Goal: Communication & Community: Answer question/provide support

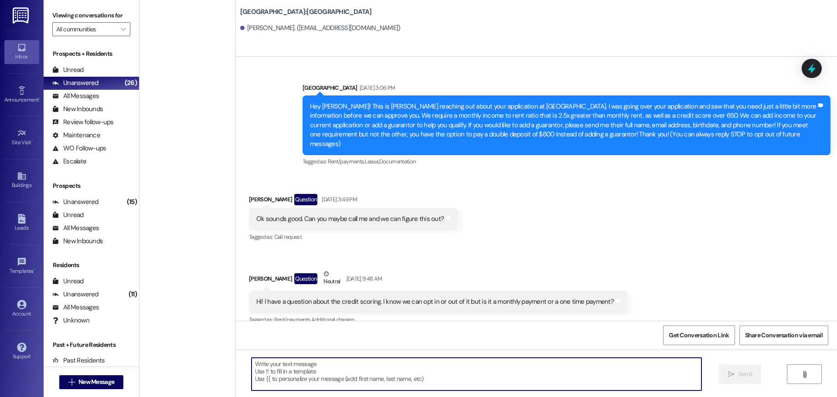
scroll to position [578, 0]
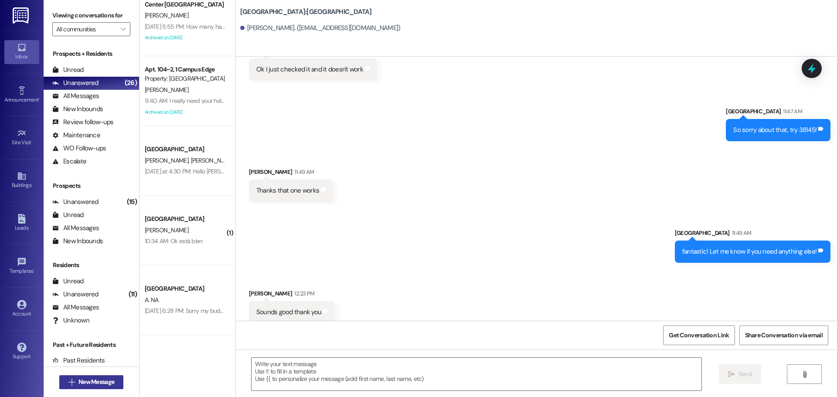
click at [78, 382] on span "New Message" at bounding box center [96, 382] width 36 height 9
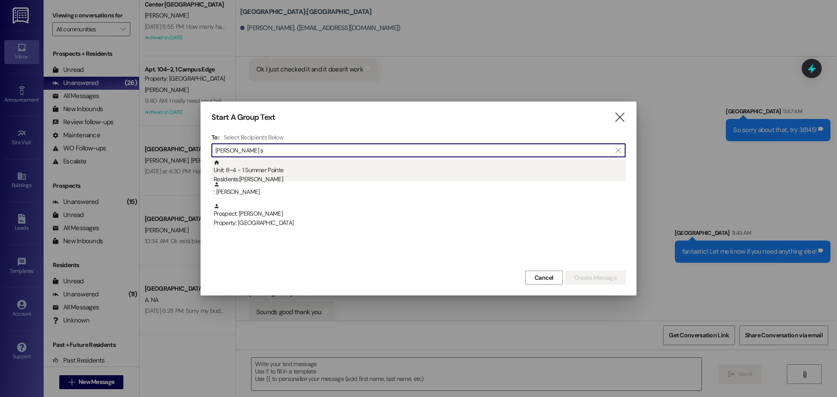
type input "[PERSON_NAME] s"
click at [317, 169] on div "Unit: 8~4 - 1 Summer Pointe Residents: [PERSON_NAME]" at bounding box center [420, 172] width 412 height 25
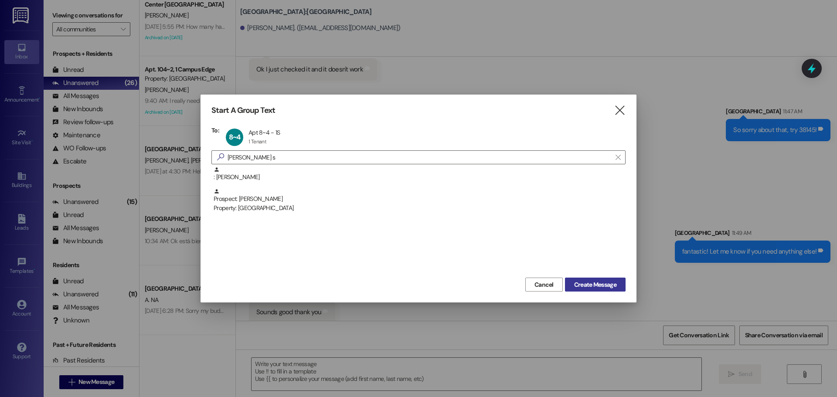
click at [598, 289] on button "Create Message" at bounding box center [595, 285] width 61 height 14
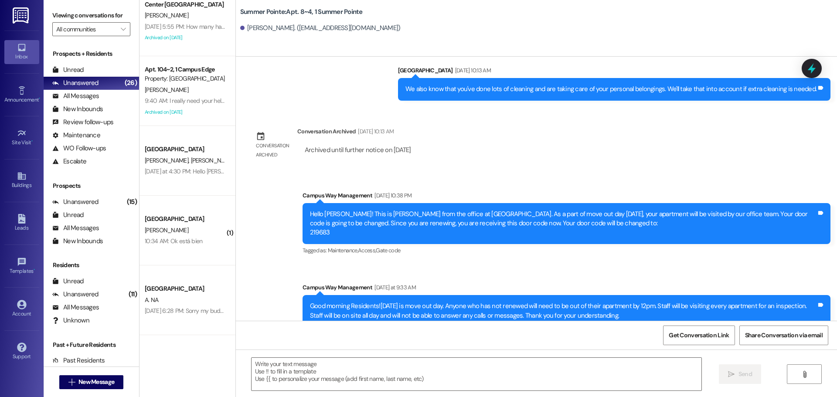
scroll to position [5659, 0]
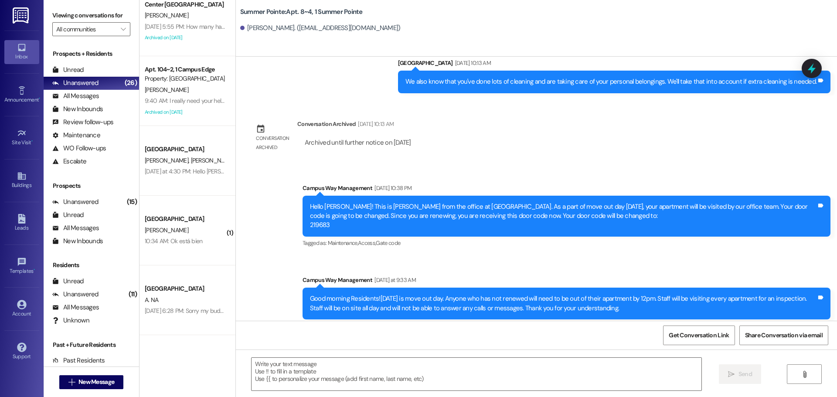
click at [312, 204] on div "Hello [PERSON_NAME]! This is [PERSON_NAME] from the office at [GEOGRAPHIC_DATA]…" at bounding box center [563, 216] width 507 height 28
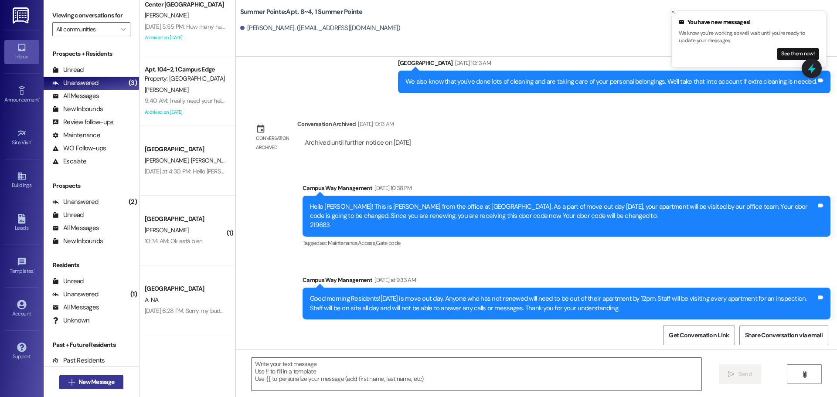
click at [110, 374] on div " New Message" at bounding box center [91, 382] width 65 height 22
click at [110, 376] on button " New Message" at bounding box center [91, 382] width 65 height 14
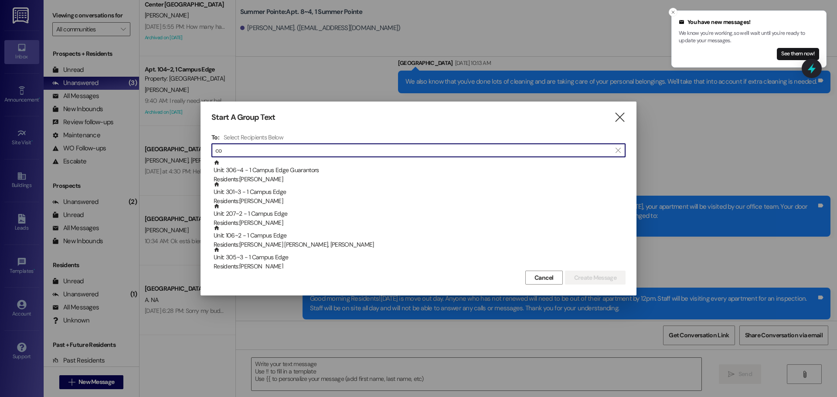
type input "c"
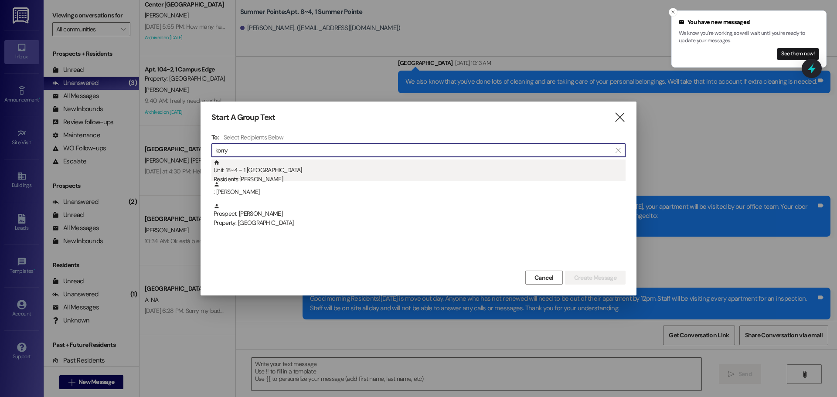
type input "korry"
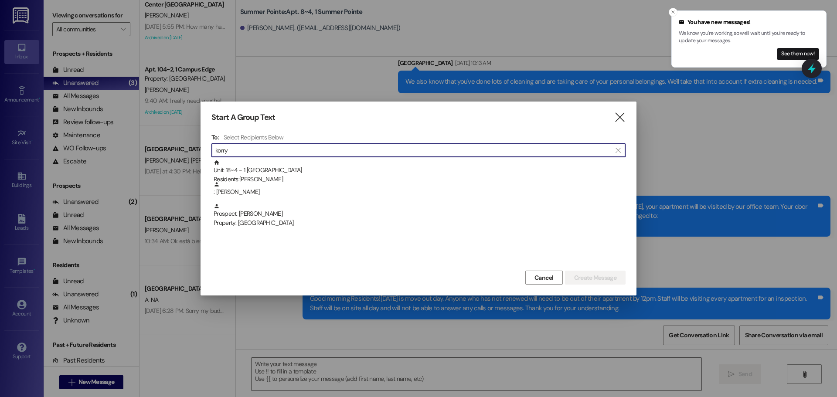
click at [286, 166] on div "Unit: 18~4 - 1 Center Pointe Residents: [PERSON_NAME]" at bounding box center [420, 172] width 412 height 25
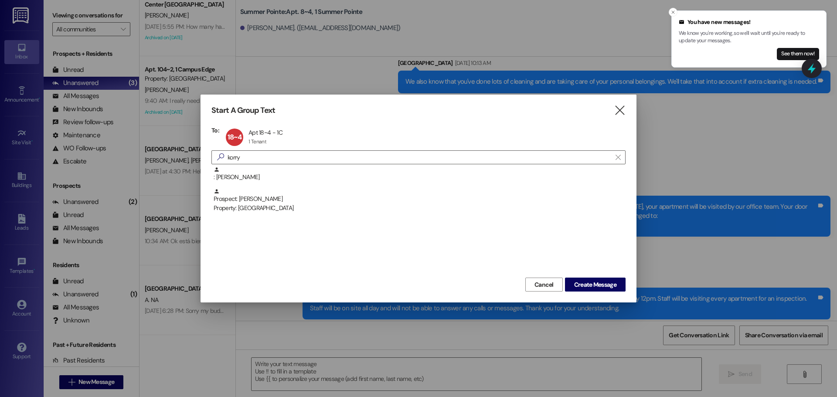
click at [611, 276] on div "Cancel Create Message" at bounding box center [418, 283] width 414 height 16
click at [606, 283] on span "Create Message" at bounding box center [595, 284] width 42 height 9
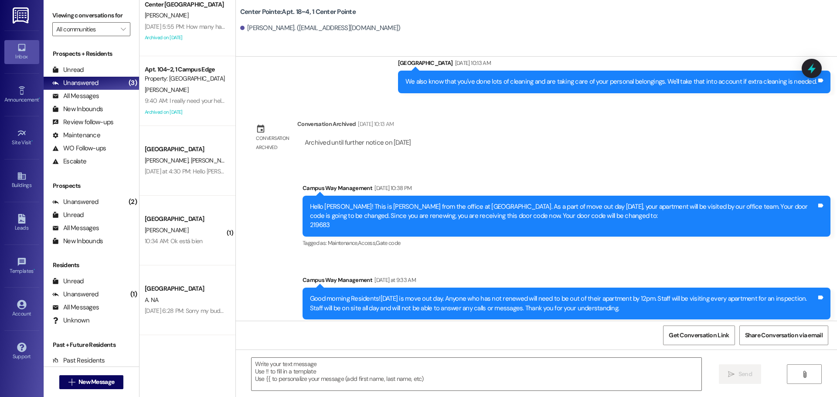
scroll to position [2202, 0]
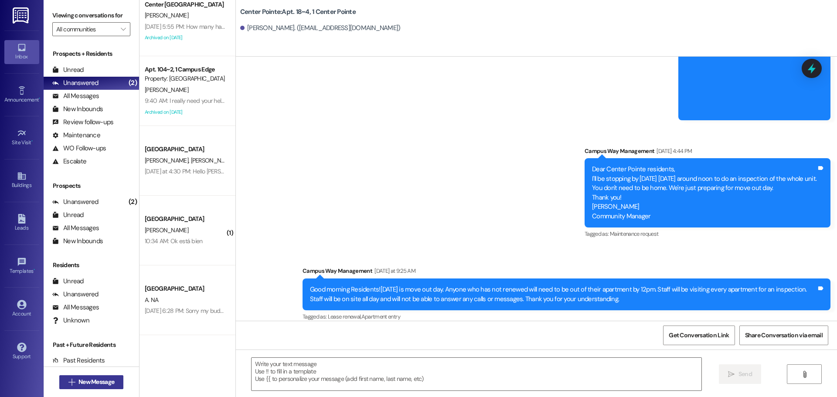
click at [91, 388] on button " New Message" at bounding box center [91, 382] width 65 height 14
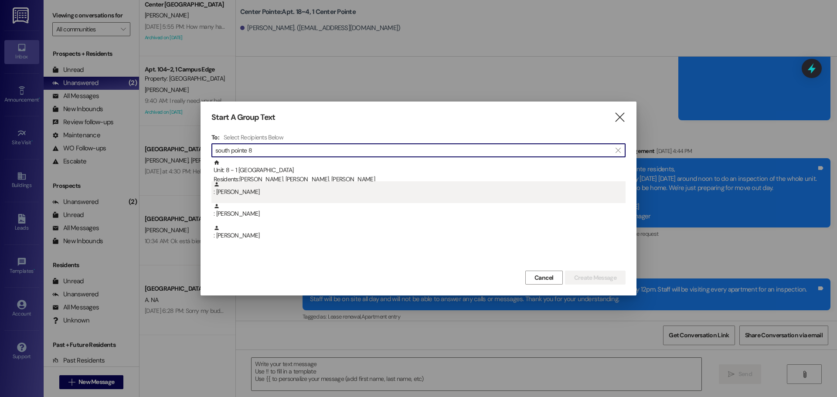
type input "south pointe 8"
click at [354, 181] on div ": [PERSON_NAME]" at bounding box center [420, 188] width 412 height 15
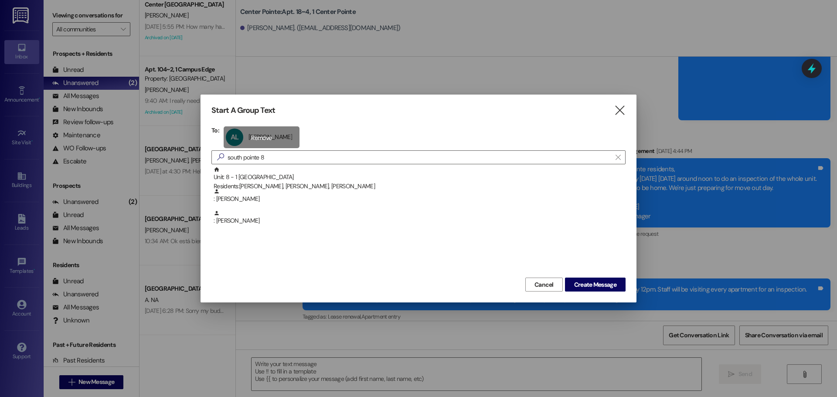
click at [258, 143] on div "AL [PERSON_NAME] [PERSON_NAME] click to remove" at bounding box center [262, 137] width 76 height 22
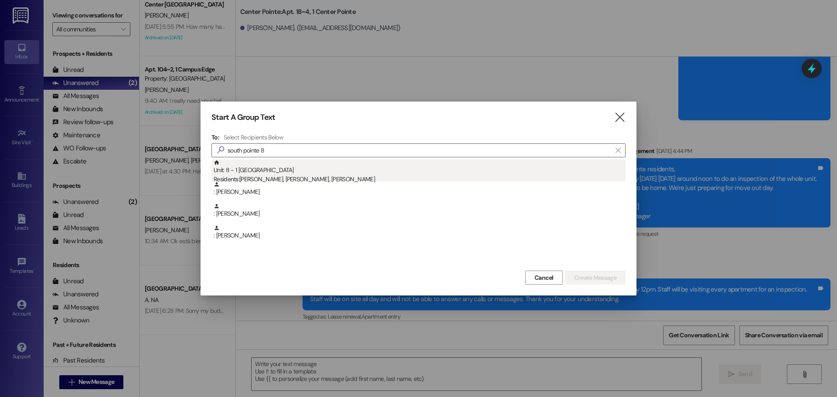
click at [253, 178] on div "Residents: [PERSON_NAME], [PERSON_NAME], [PERSON_NAME]" at bounding box center [420, 179] width 412 height 9
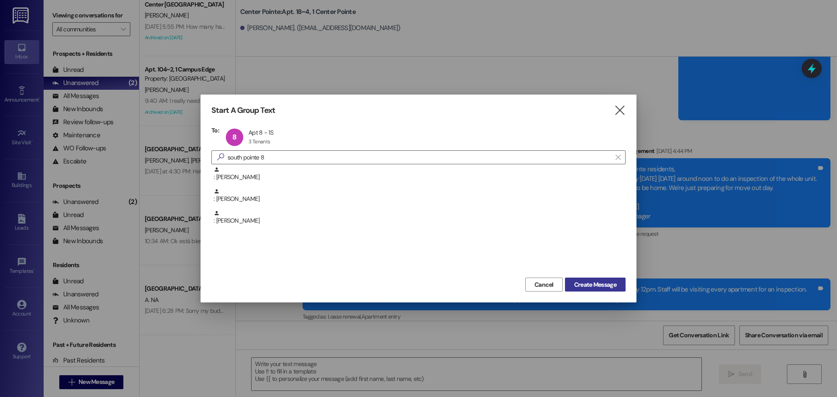
click at [592, 282] on span "Create Message" at bounding box center [595, 284] width 42 height 9
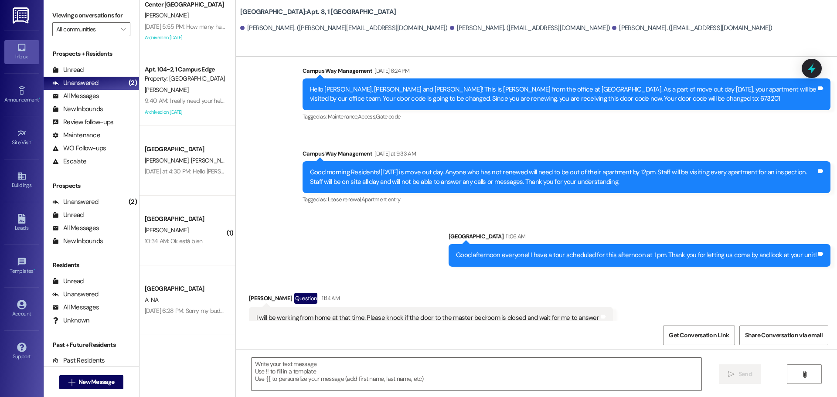
scroll to position [10200, 0]
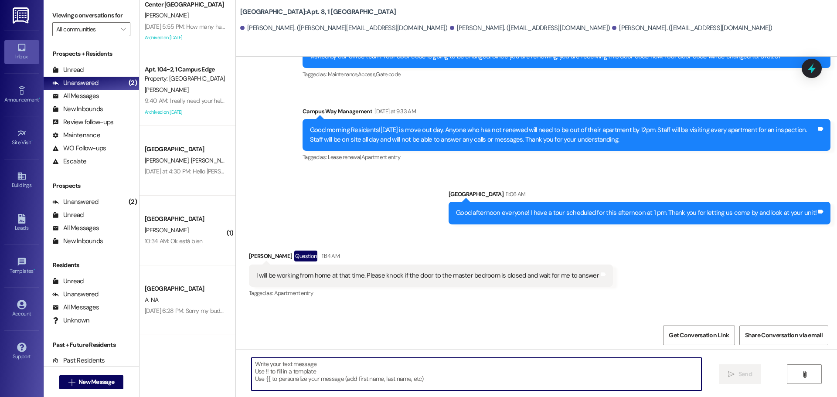
click at [333, 384] on textarea at bounding box center [477, 374] width 450 height 33
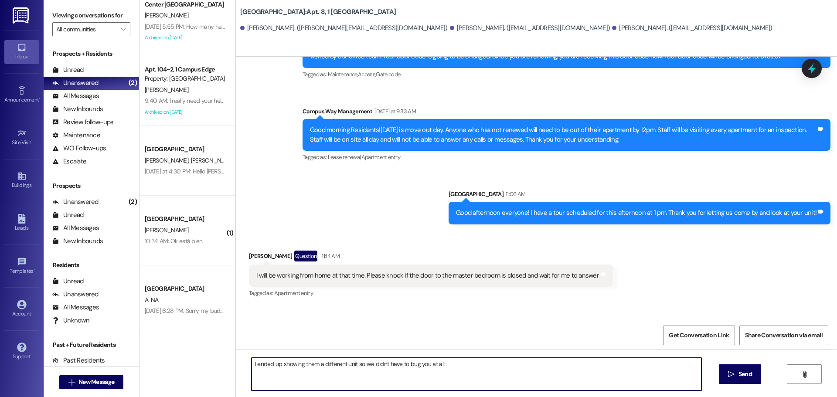
type textarea "I ended up showing them a different unit so we didnt have to bug you at all :)"
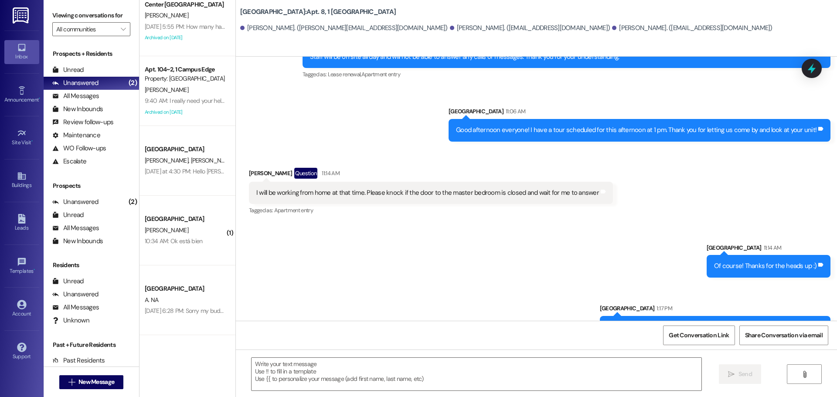
scroll to position [10320, 0]
